Goal: Task Accomplishment & Management: Use online tool/utility

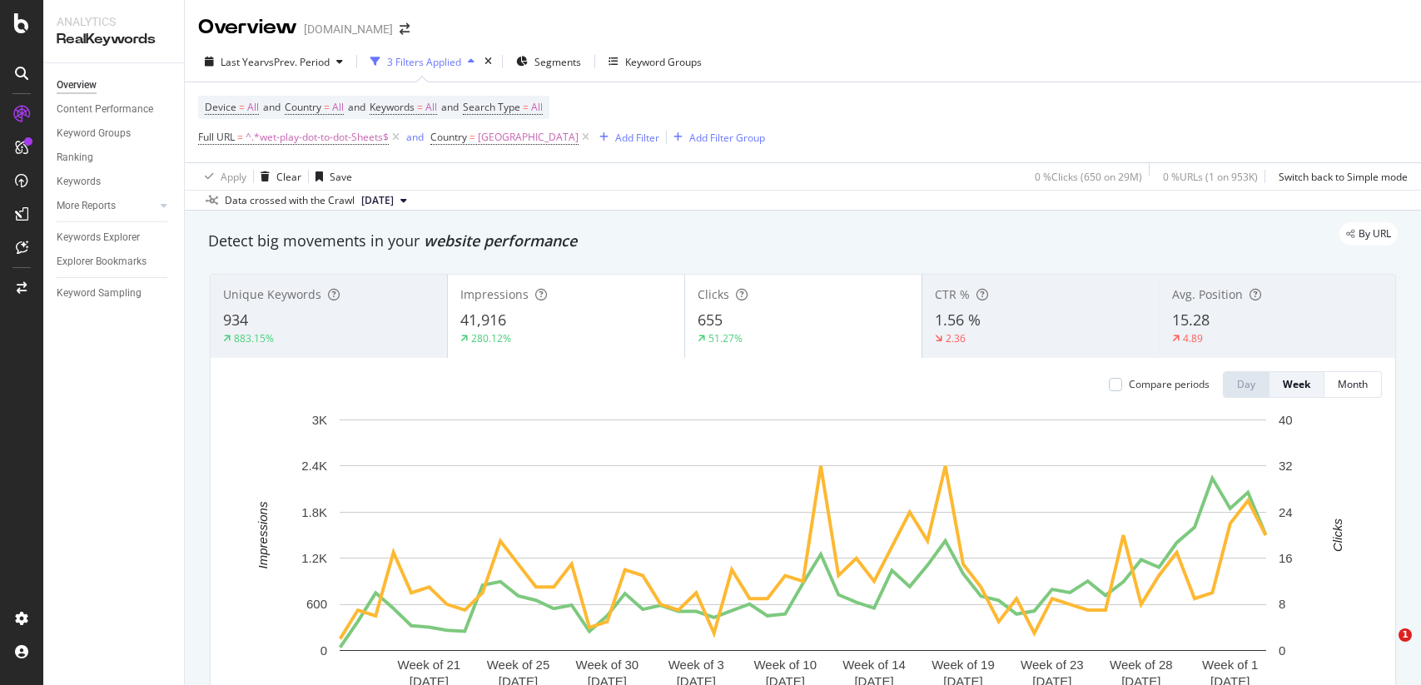
click at [280, 140] on span "^.*wet-play-dot-to-dot-Sheets$" at bounding box center [317, 137] width 143 height 23
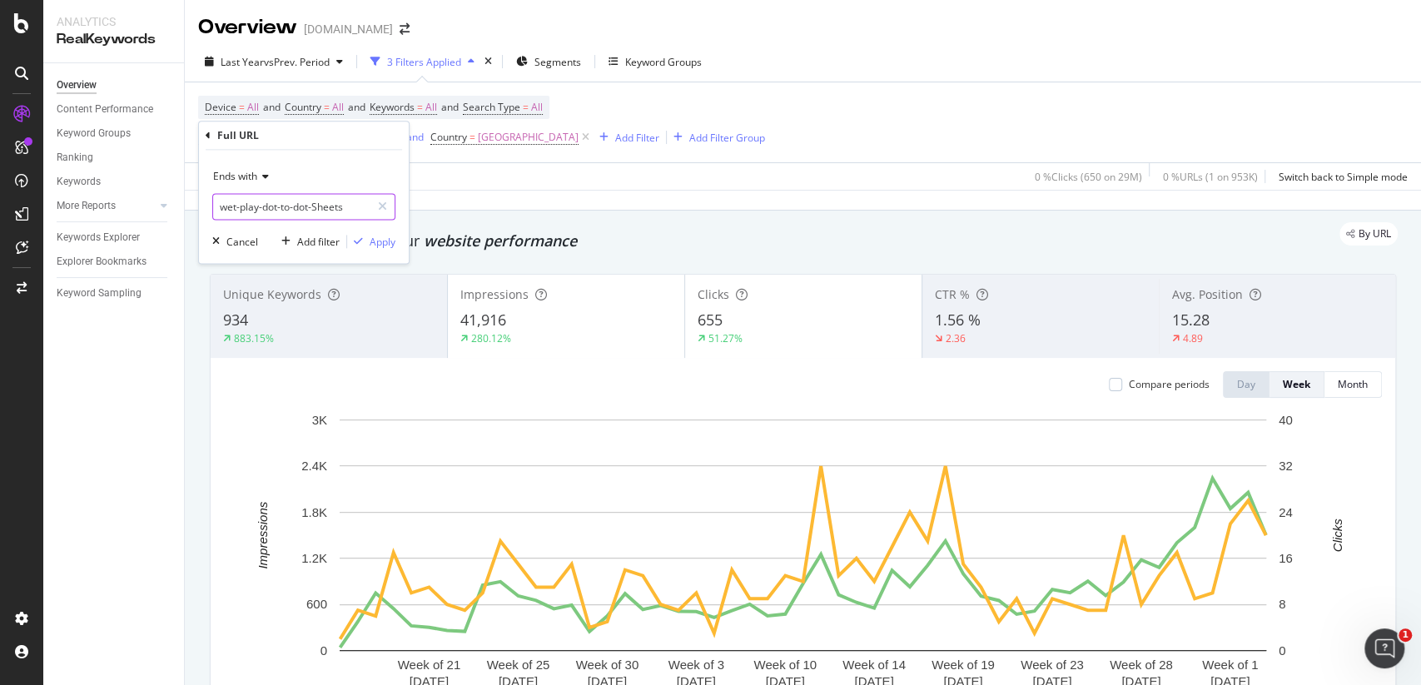
click at [305, 198] on input "wet-play-dot-to-dot-Sheets" at bounding box center [291, 206] width 157 height 27
paste input "[URL][DOMAIN_NAME]"
click at [331, 203] on input "[URL][DOMAIN_NAME]" at bounding box center [291, 206] width 157 height 27
type input "resources/special-education-[GEOGRAPHIC_DATA]/speech-and-language-cognition-spe…"
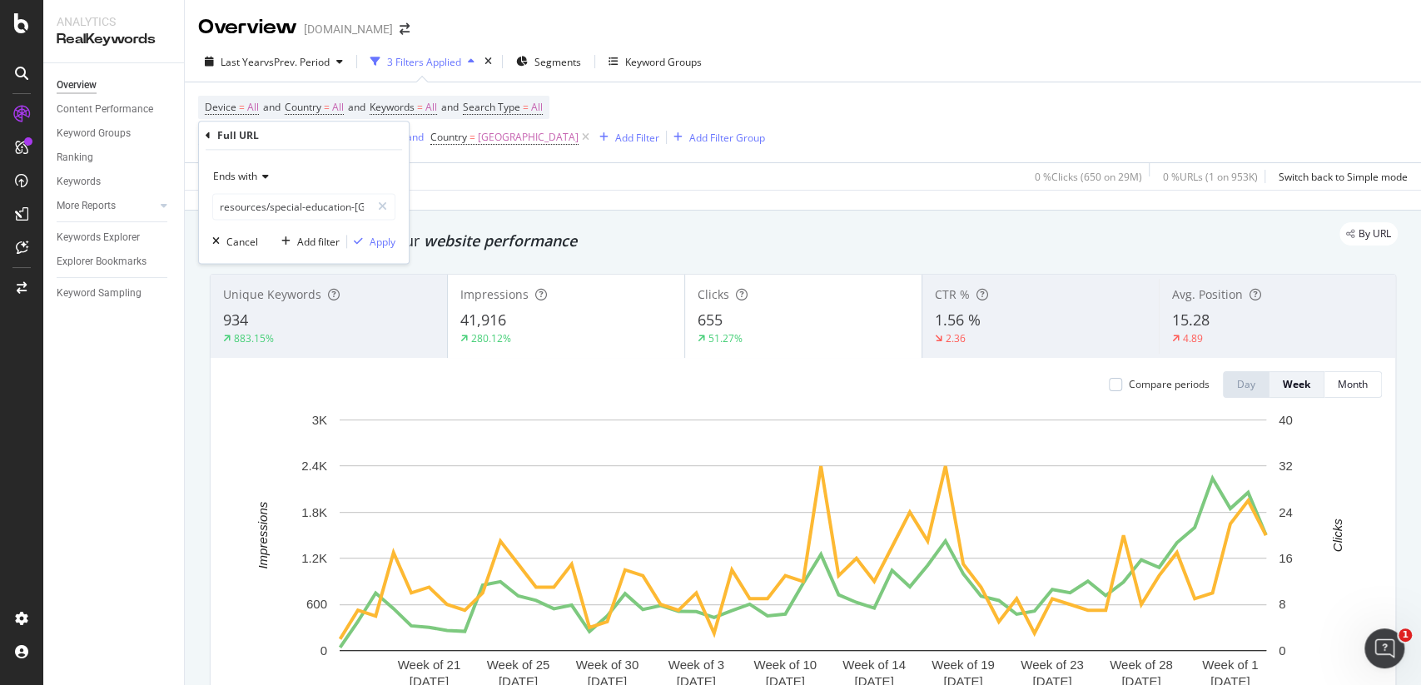
click at [382, 231] on div "Ends with resources/special-education-usa/speech-and-language-cognition-special…" at bounding box center [304, 206] width 210 height 113
click at [384, 239] on div "Apply" at bounding box center [383, 242] width 26 height 14
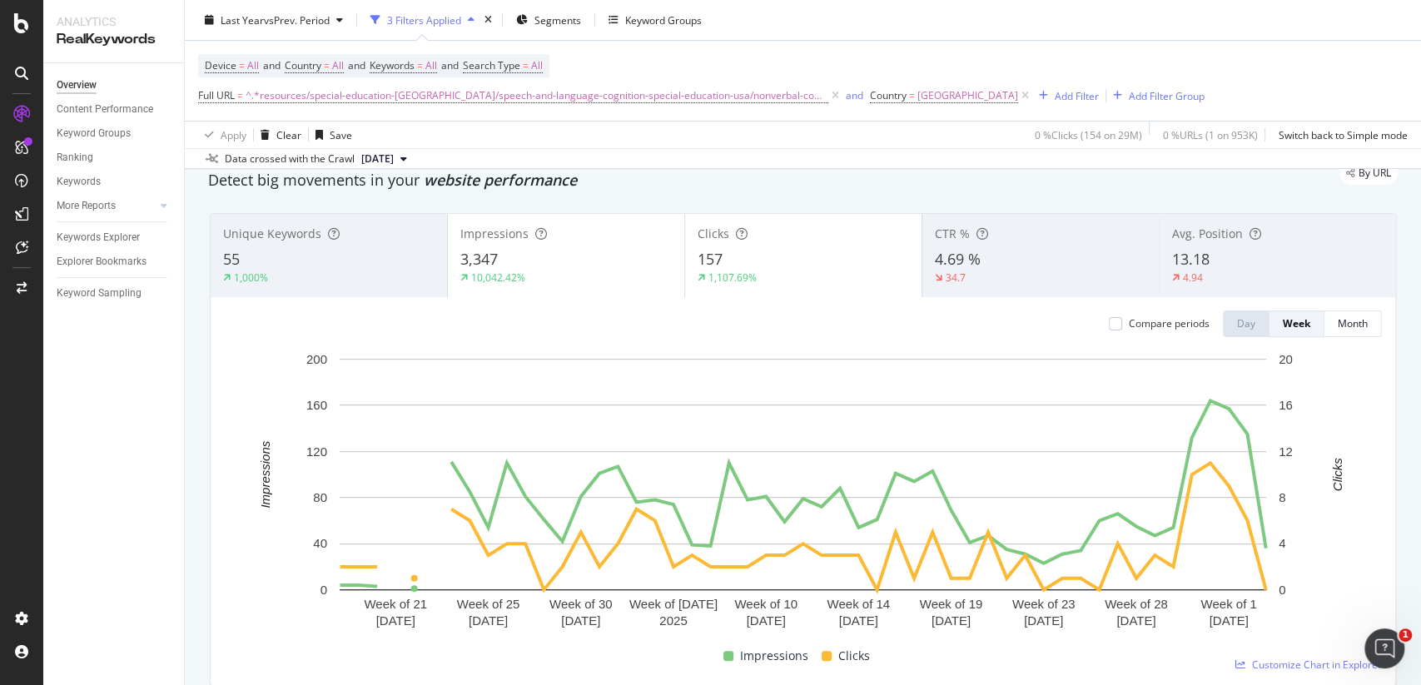
scroll to position [67, 0]
